Goal: Information Seeking & Learning: Compare options

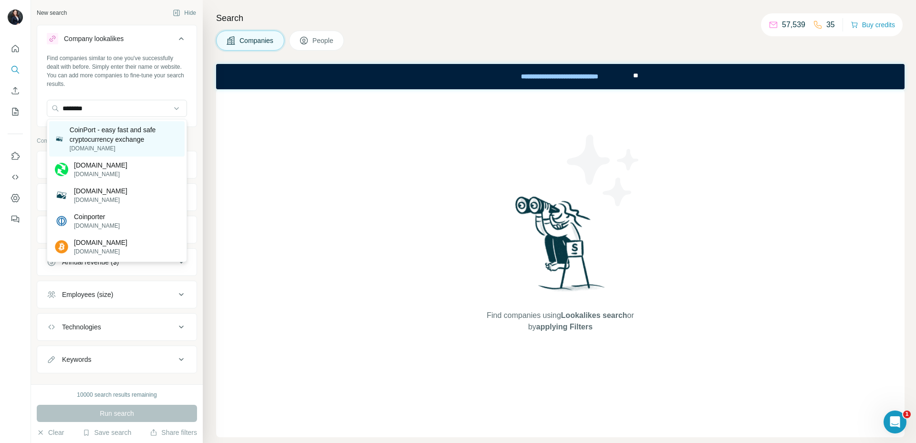
click at [121, 139] on p "CoinPort - easy fast and safe cryptocurrency exchange" at bounding box center [124, 134] width 109 height 19
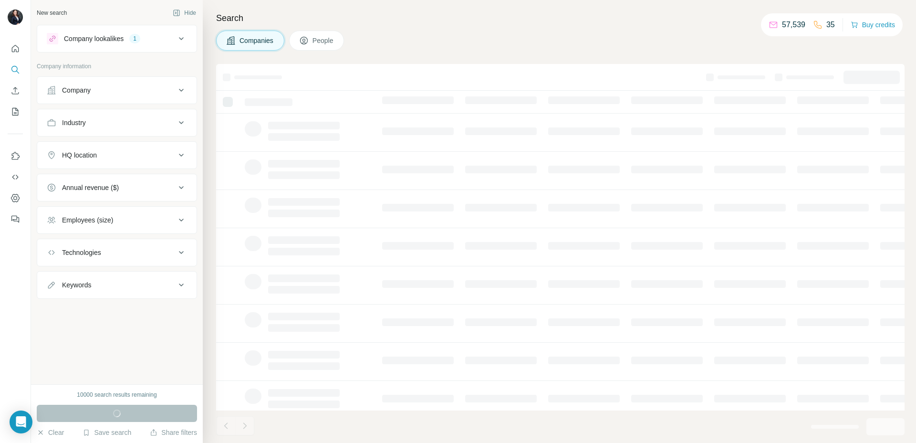
click at [126, 155] on div "HQ location" at bounding box center [111, 155] width 129 height 10
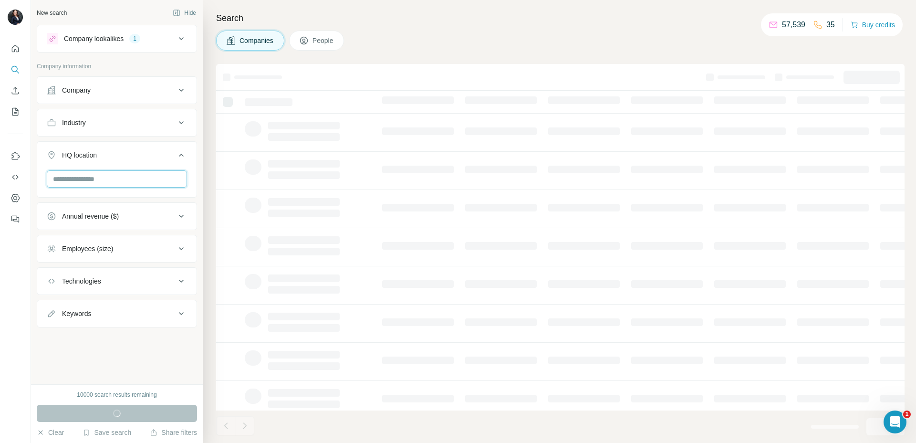
click at [108, 181] on input "text" at bounding box center [117, 178] width 140 height 17
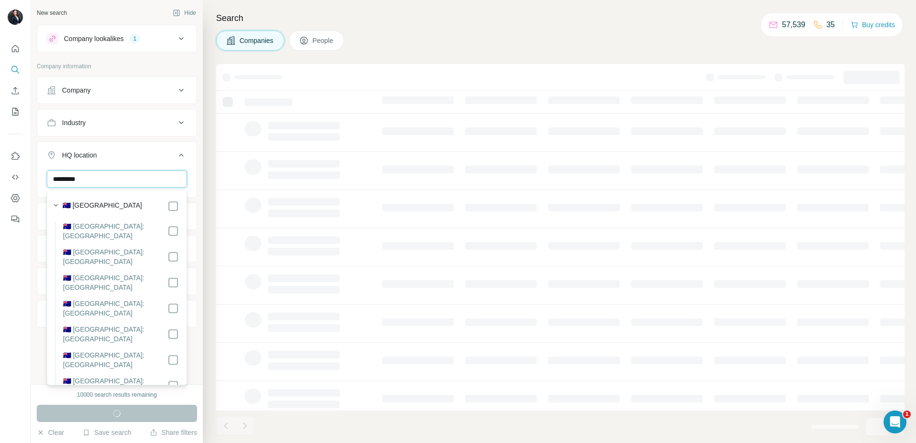
type input "*********"
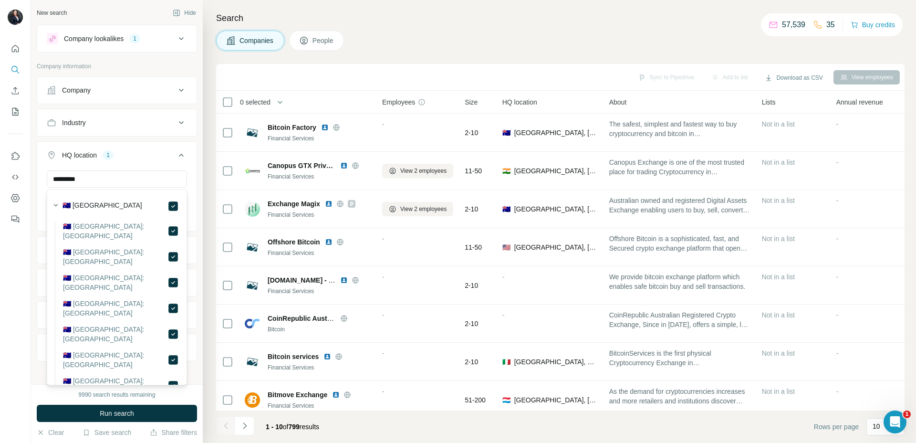
click at [540, 39] on div "Companies People" at bounding box center [560, 41] width 689 height 20
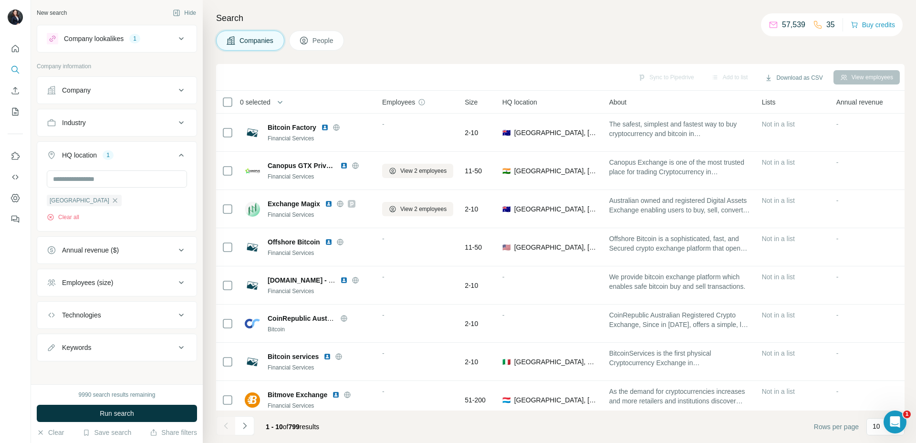
click at [118, 284] on div "Employees (size)" at bounding box center [111, 283] width 129 height 10
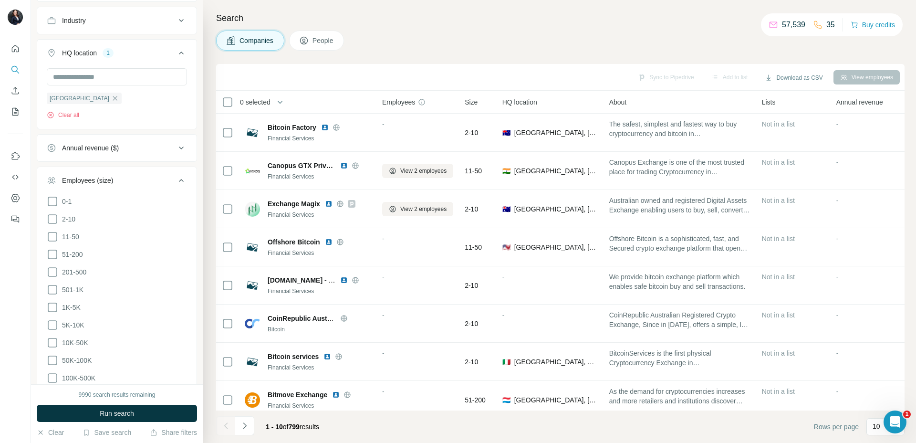
scroll to position [105, 0]
click at [52, 251] on icon at bounding box center [52, 251] width 11 height 11
click at [50, 266] on icon at bounding box center [52, 268] width 11 height 11
click at [122, 409] on span "Run search" at bounding box center [117, 413] width 34 height 10
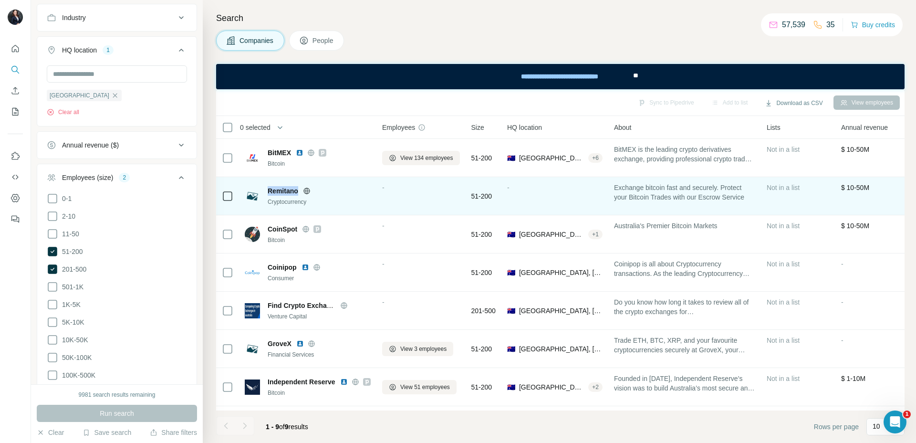
drag, startPoint x: 265, startPoint y: 192, endPoint x: 298, endPoint y: 190, distance: 33.0
click at [298, 190] on div "Remitano Cryptocurrency" at bounding box center [308, 196] width 126 height 20
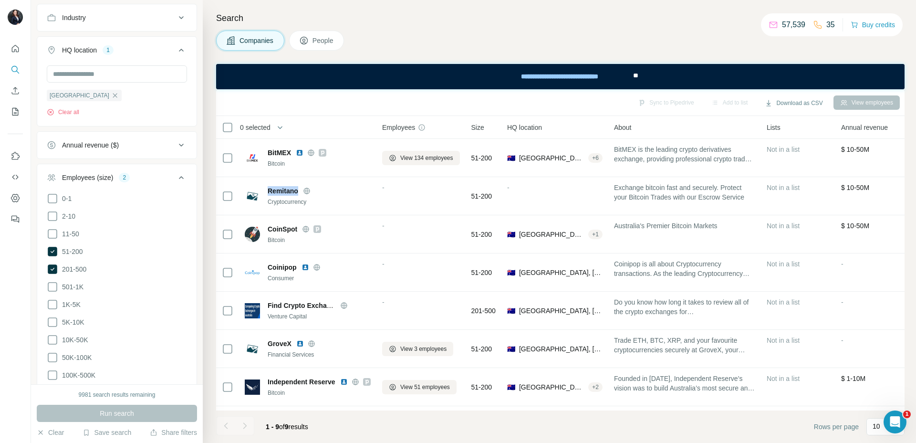
copy span "Remitano"
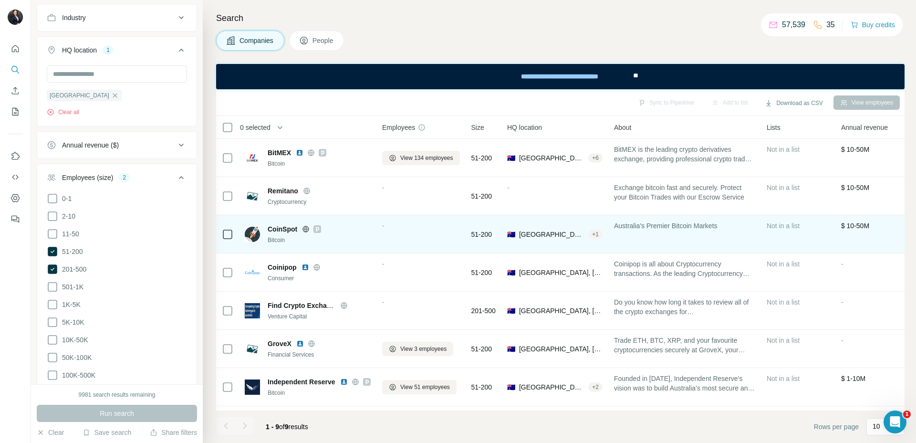
click at [271, 230] on span "CoinSpot" at bounding box center [283, 229] width 30 height 10
copy span "CoinSpot"
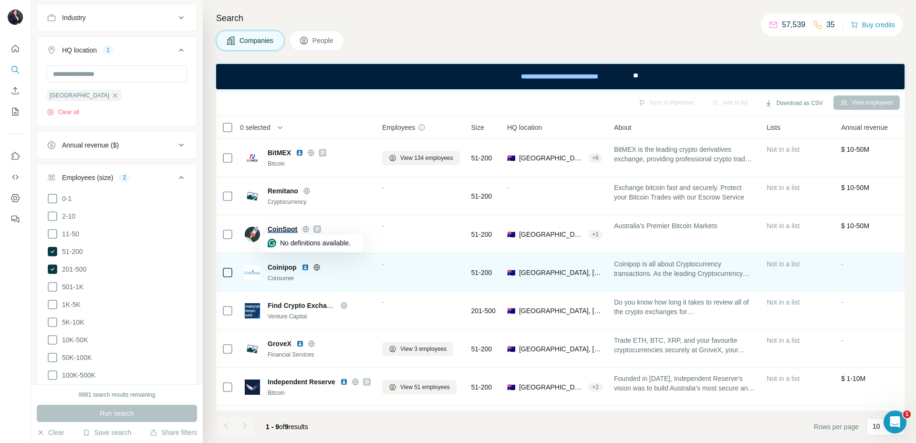
click at [282, 267] on span "Coinipop" at bounding box center [282, 267] width 29 height 10
copy span "Coinipop"
click at [306, 269] on img at bounding box center [306, 267] width 8 height 8
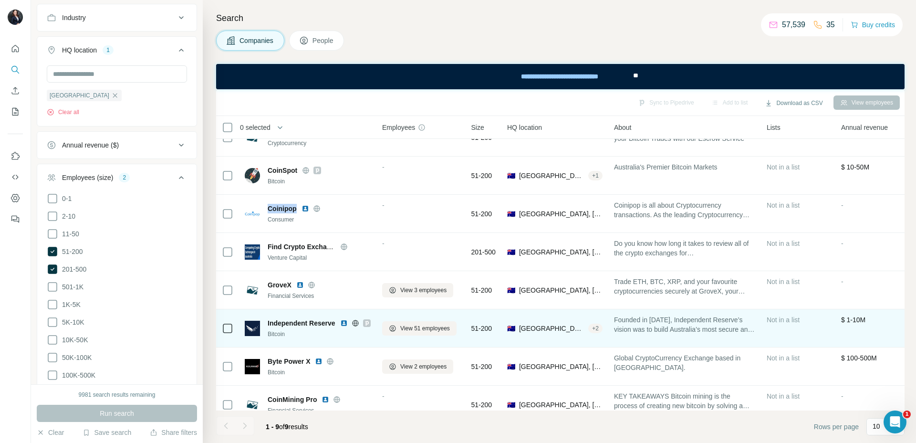
scroll to position [72, 0]
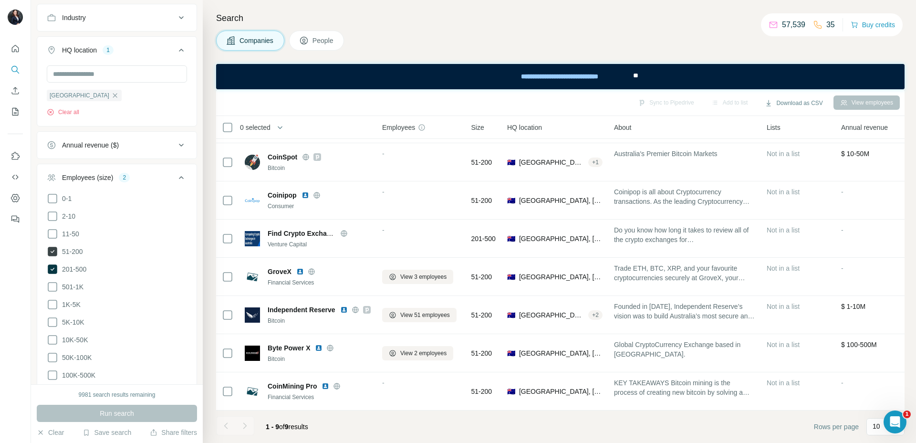
click at [50, 251] on icon at bounding box center [53, 252] width 10 height 10
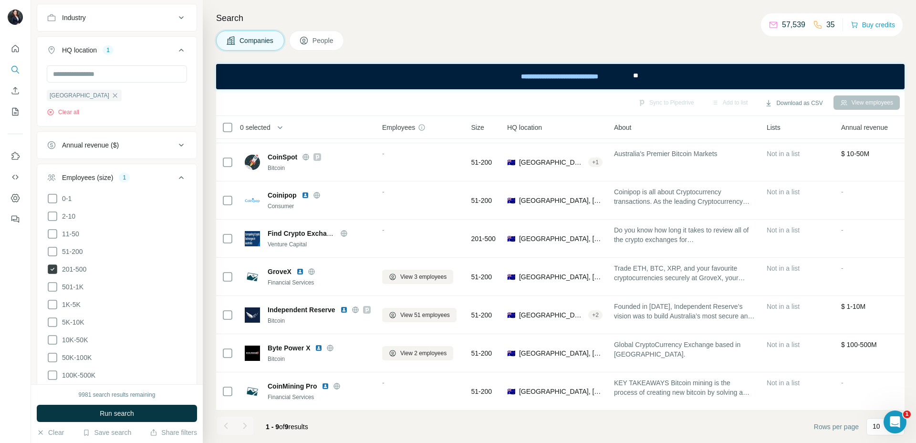
click at [52, 268] on icon at bounding box center [53, 269] width 4 height 3
click at [54, 283] on icon at bounding box center [52, 286] width 11 height 11
click at [149, 409] on button "Run search" at bounding box center [117, 413] width 160 height 17
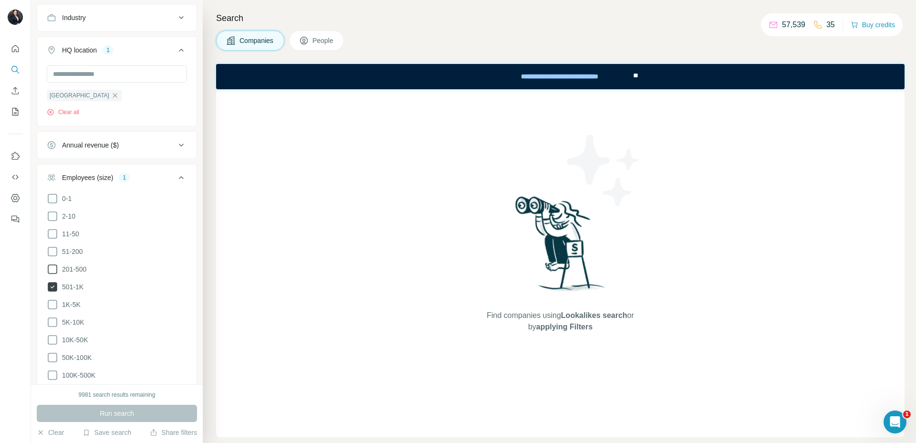
click at [53, 286] on icon at bounding box center [53, 287] width 10 height 10
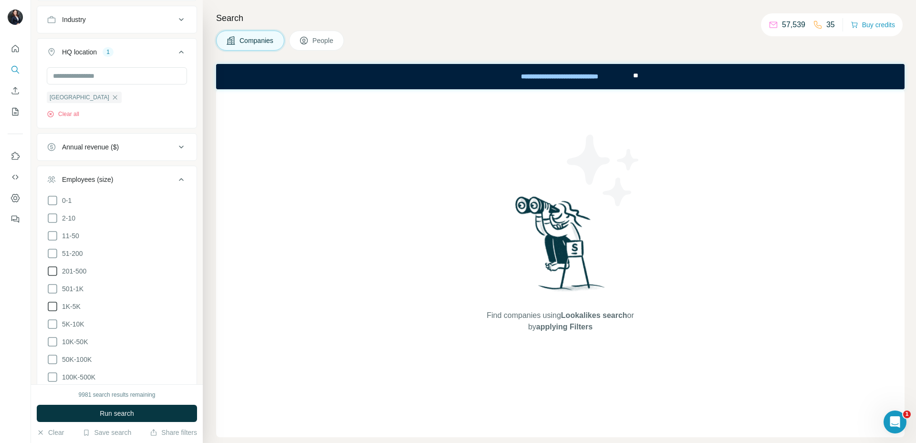
scroll to position [104, 0]
click at [52, 303] on icon at bounding box center [52, 305] width 11 height 11
click at [133, 413] on span "Run search" at bounding box center [117, 413] width 34 height 10
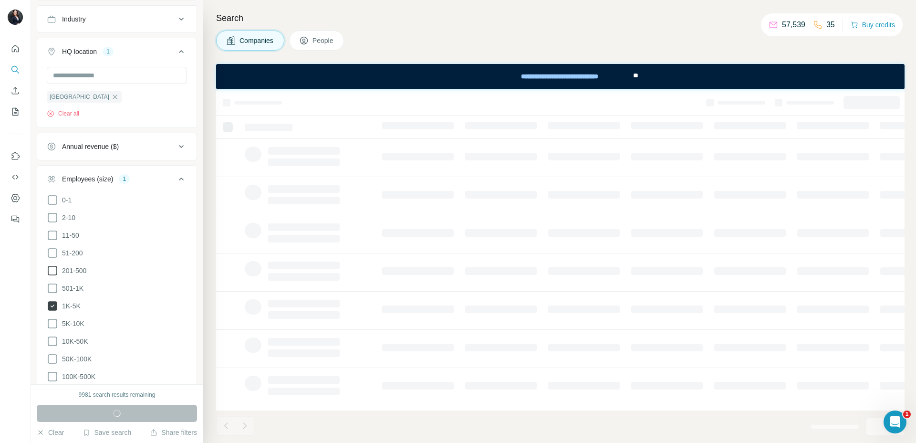
click at [51, 304] on icon at bounding box center [53, 306] width 10 height 10
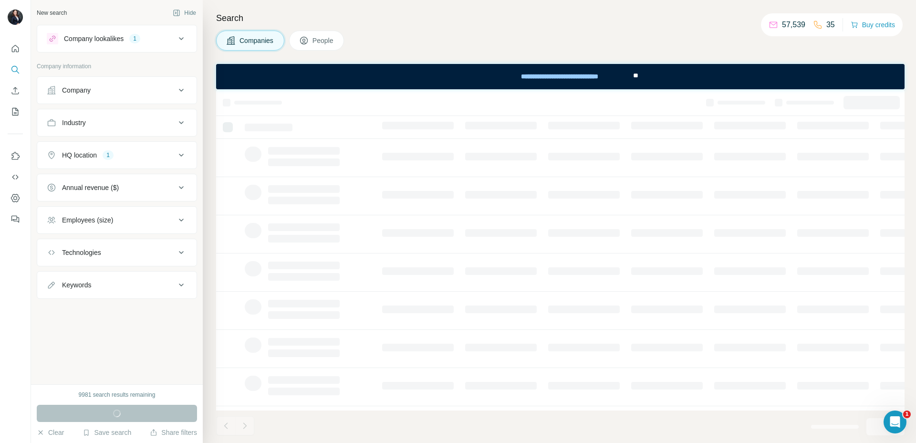
click at [129, 123] on div "Industry" at bounding box center [111, 123] width 129 height 10
click at [124, 146] on input at bounding box center [112, 146] width 118 height 10
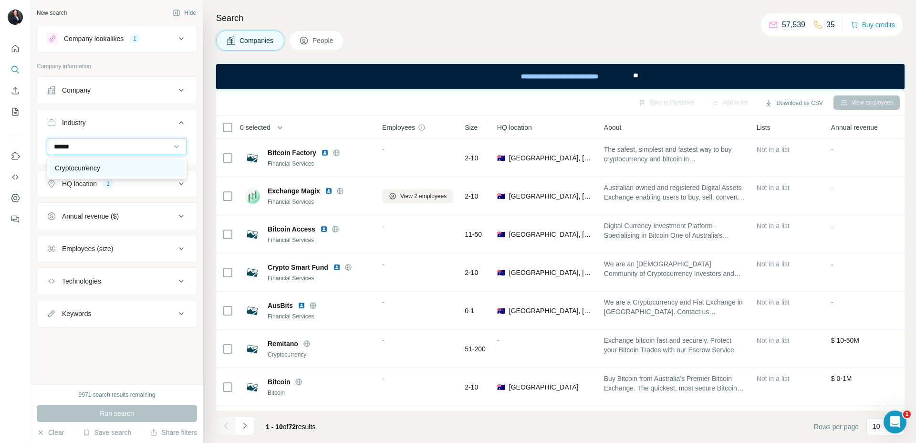
type input "******"
click at [123, 165] on div "Cryptocurrency" at bounding box center [117, 168] width 124 height 10
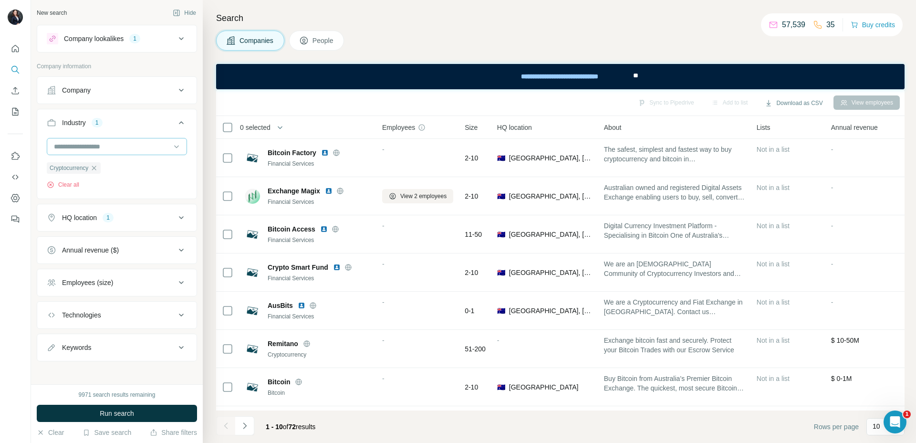
click at [119, 146] on input at bounding box center [112, 146] width 118 height 10
click at [92, 145] on input at bounding box center [112, 146] width 118 height 10
click at [124, 143] on input at bounding box center [112, 146] width 118 height 10
click at [179, 218] on icon at bounding box center [181, 217] width 11 height 11
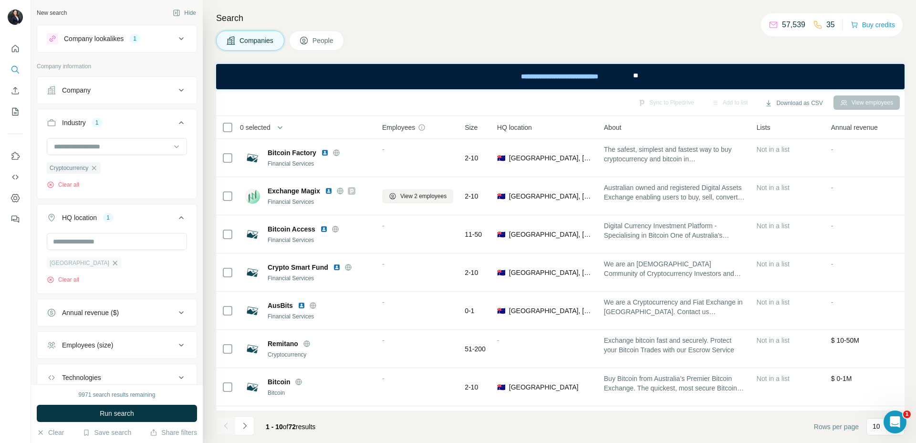
click at [111, 266] on icon "button" at bounding box center [115, 263] width 8 height 8
click at [86, 241] on input "text" at bounding box center [117, 241] width 140 height 17
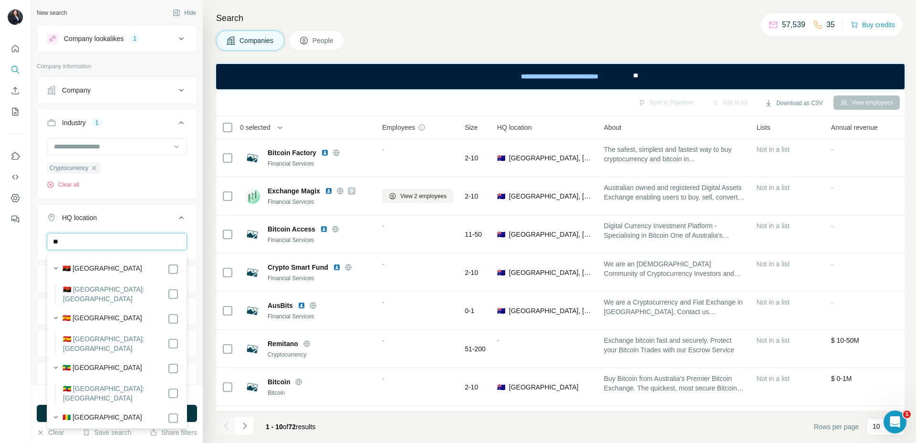
type input "*"
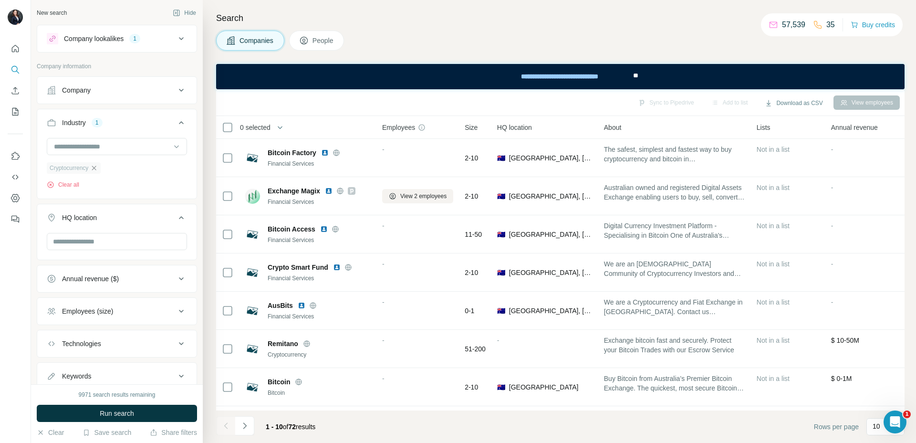
click at [96, 169] on icon "button" at bounding box center [94, 168] width 4 height 4
click at [148, 144] on input at bounding box center [112, 146] width 118 height 10
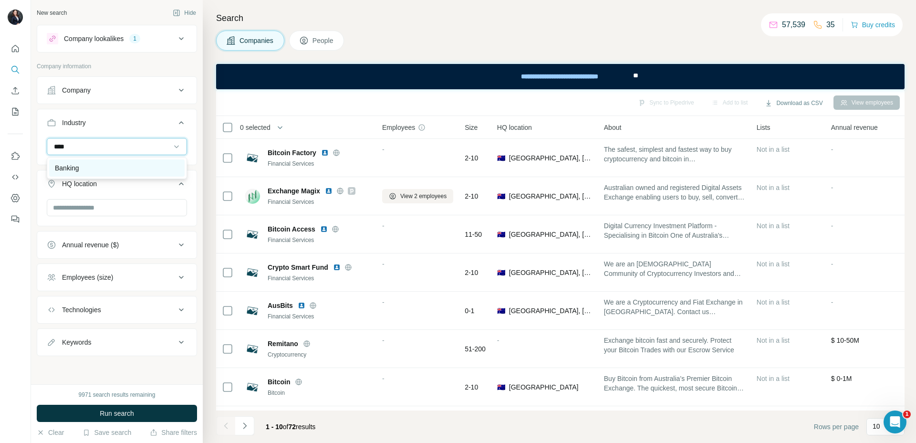
type input "****"
click at [130, 173] on div "Banking" at bounding box center [117, 167] width 136 height 17
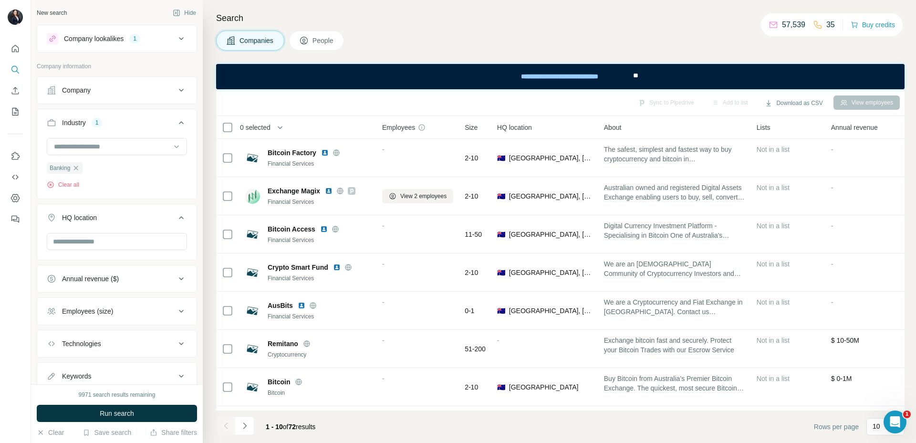
scroll to position [1, 0]
click at [115, 242] on input "text" at bounding box center [117, 240] width 140 height 17
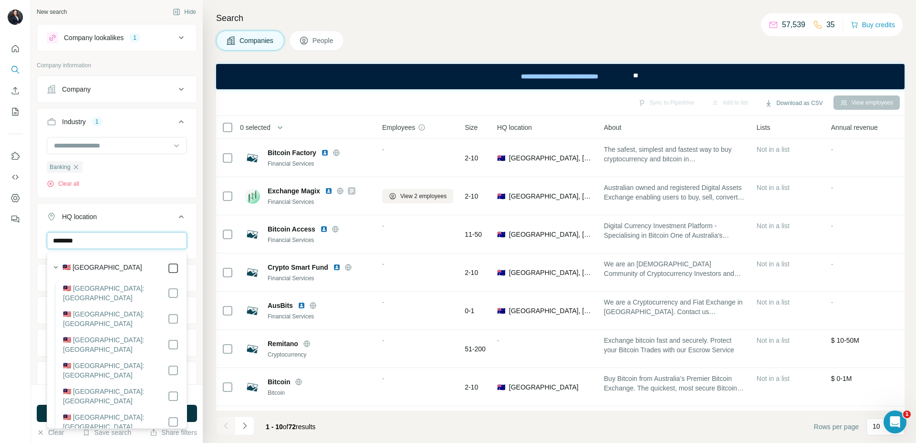
type input "********"
click at [17, 310] on div at bounding box center [15, 221] width 31 height 443
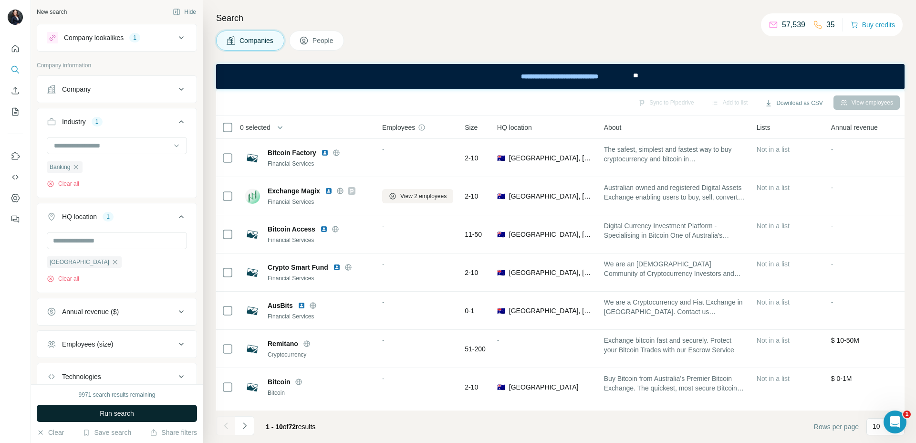
click at [123, 411] on span "Run search" at bounding box center [117, 413] width 34 height 10
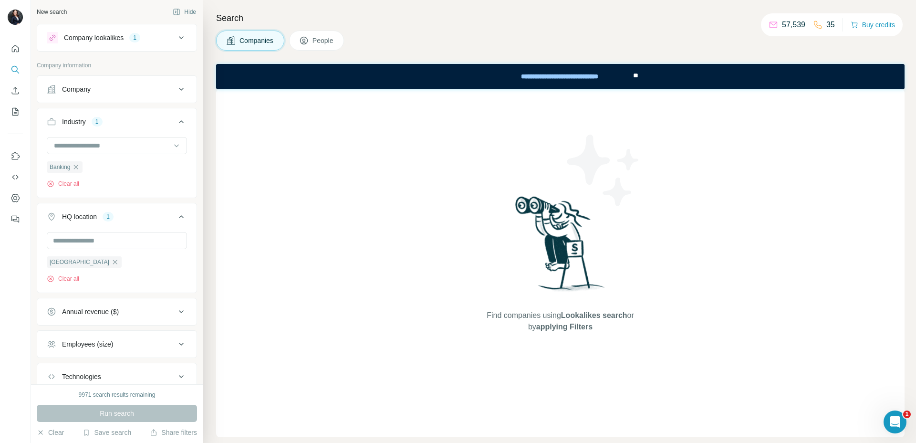
click at [151, 37] on div "Company lookalikes 1" at bounding box center [111, 37] width 129 height 11
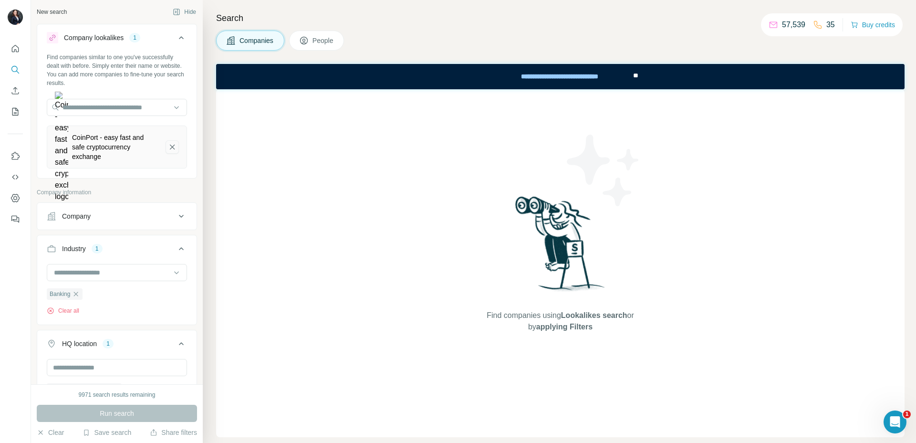
click at [166, 140] on button "CoinPort - easy fast and safe cryptocurrency exchange-remove-button" at bounding box center [172, 146] width 13 height 13
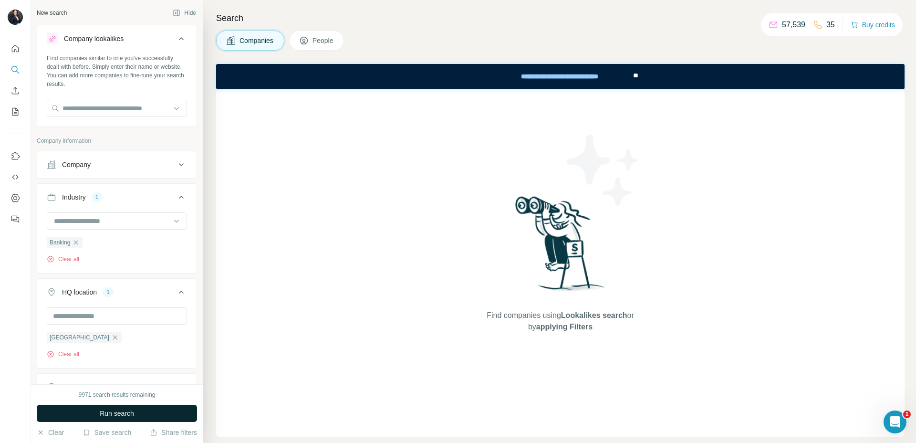
click at [144, 409] on button "Run search" at bounding box center [117, 413] width 160 height 17
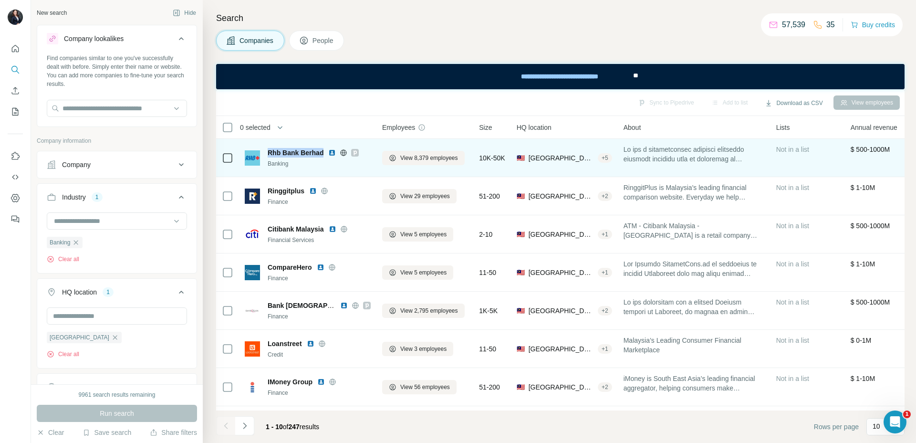
drag, startPoint x: 269, startPoint y: 152, endPoint x: 324, endPoint y: 151, distance: 55.4
click at [324, 151] on div "Rhb Bank Berhad" at bounding box center [319, 153] width 103 height 10
copy span "Rhb Bank Berhad"
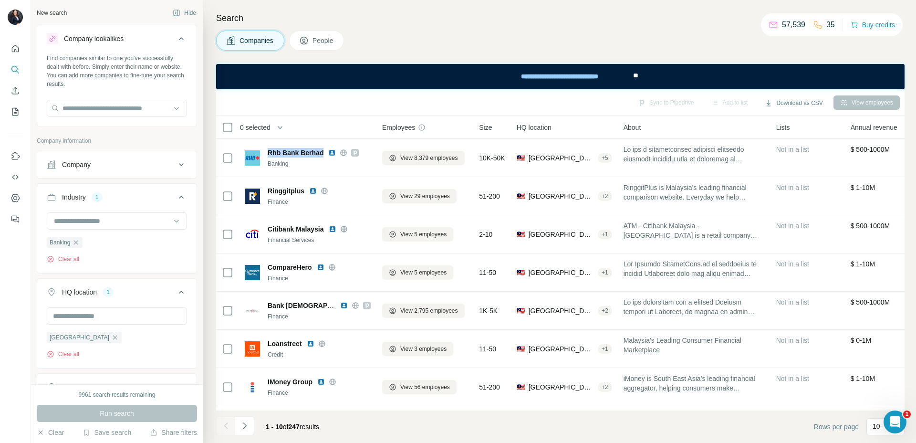
scroll to position [4, 0]
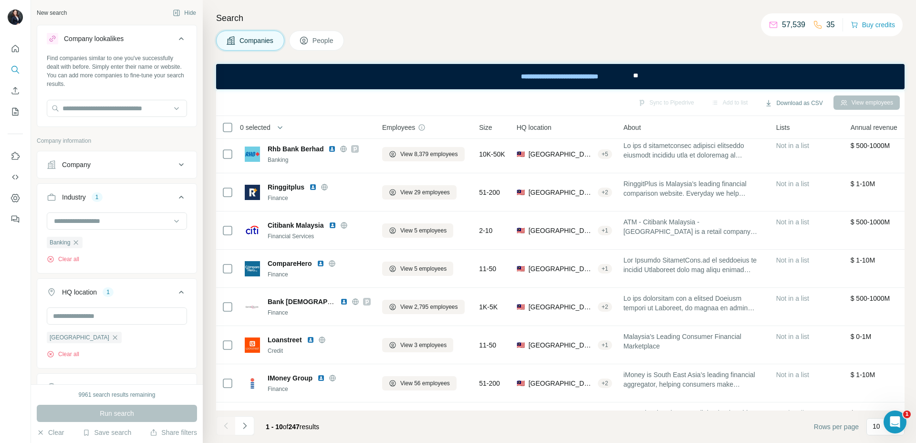
click at [383, 426] on footer "1 - 10 of 247 results Rows per page 10" at bounding box center [560, 426] width 689 height 32
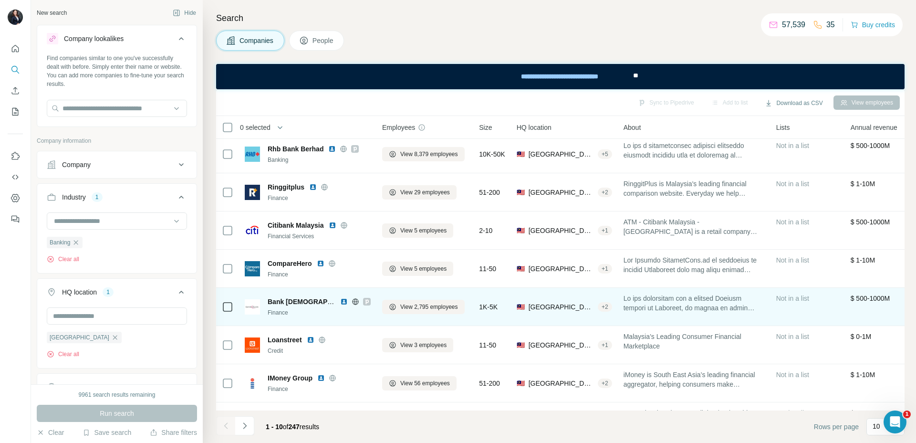
scroll to position [110, 0]
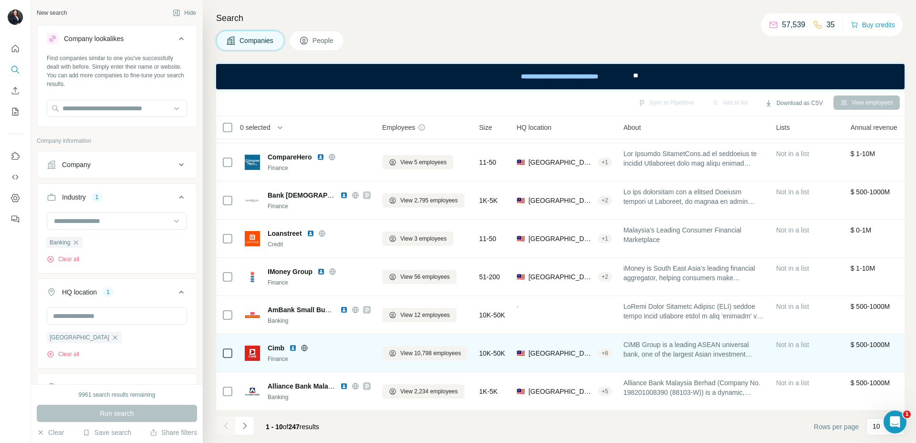
click at [293, 348] on img at bounding box center [293, 348] width 8 height 8
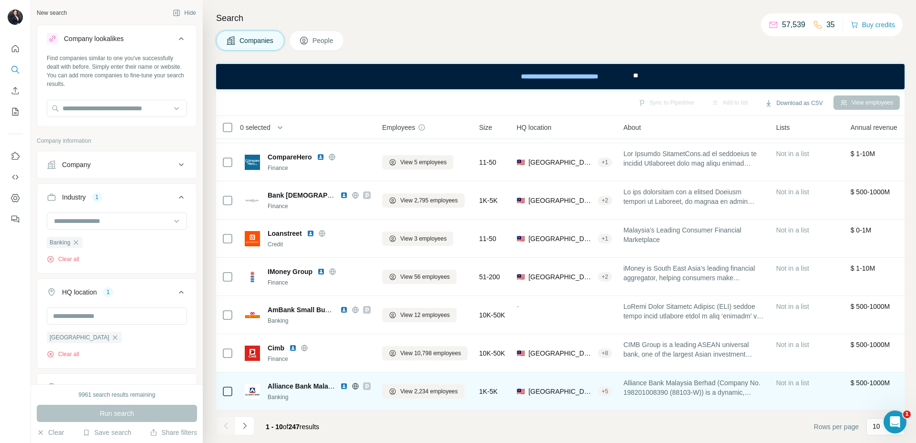
click at [343, 386] on img at bounding box center [344, 386] width 8 height 8
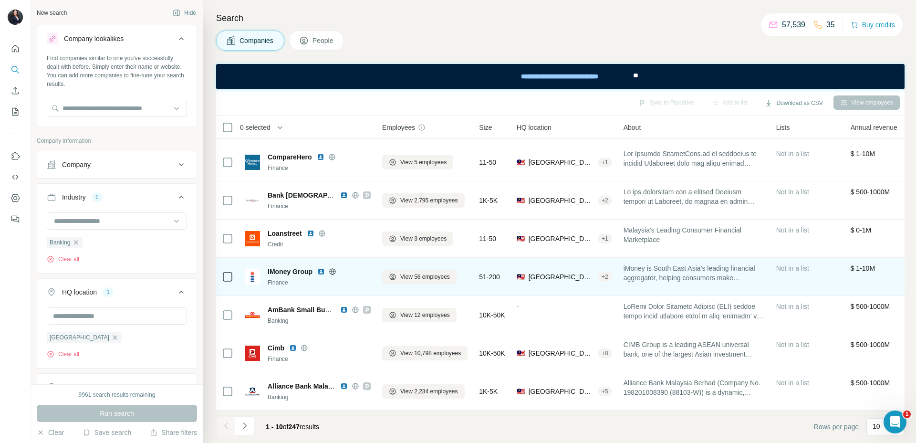
scroll to position [0, 0]
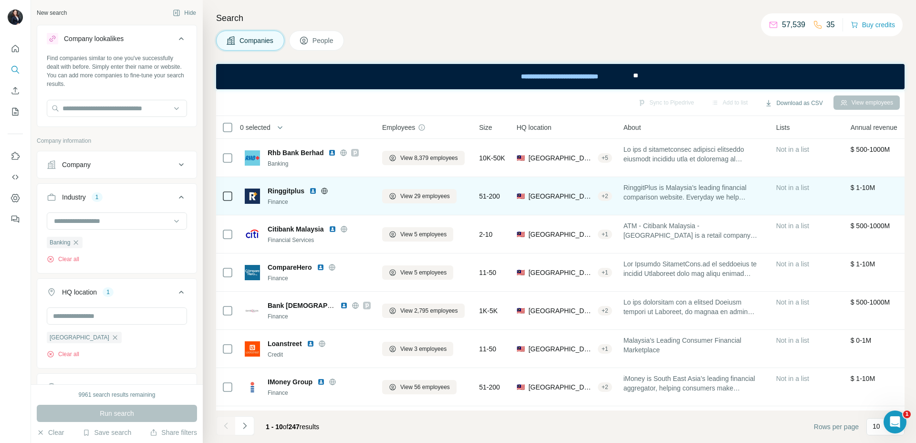
click at [282, 193] on span "Ringgitplus" at bounding box center [286, 191] width 37 height 10
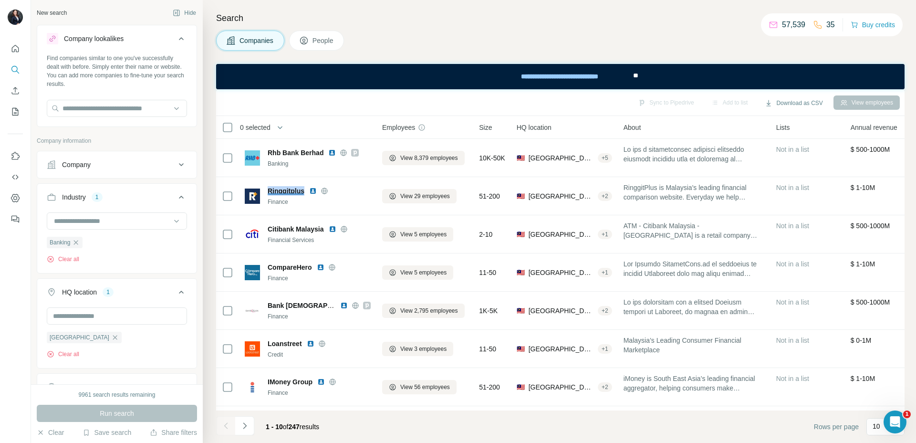
copy span "Ringgitplus"
